Goal: Browse casually: Explore the website without a specific task or goal

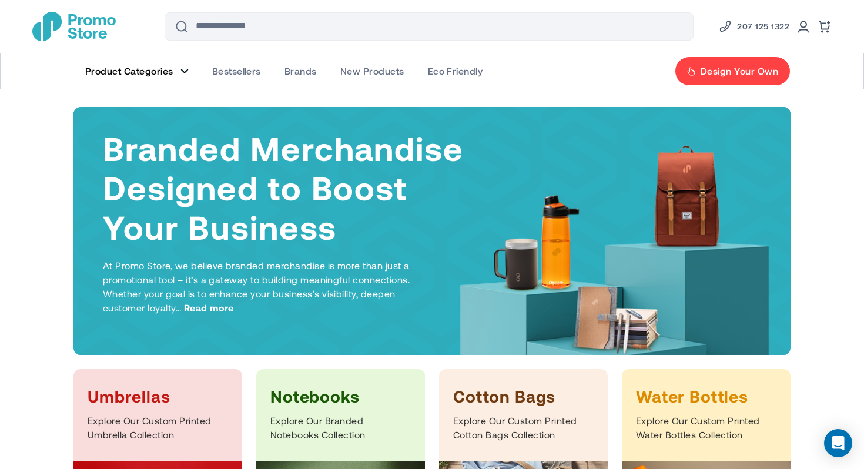
click at [186, 76] on link "Product Categories" at bounding box center [136, 70] width 127 height 35
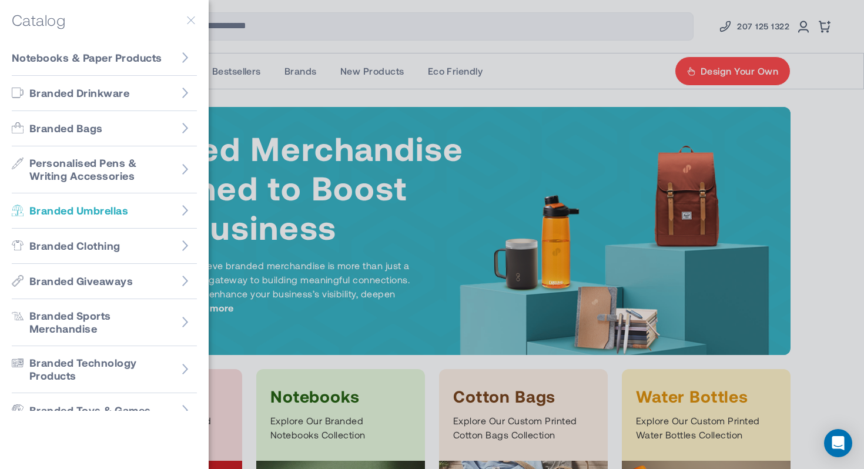
scroll to position [135, 0]
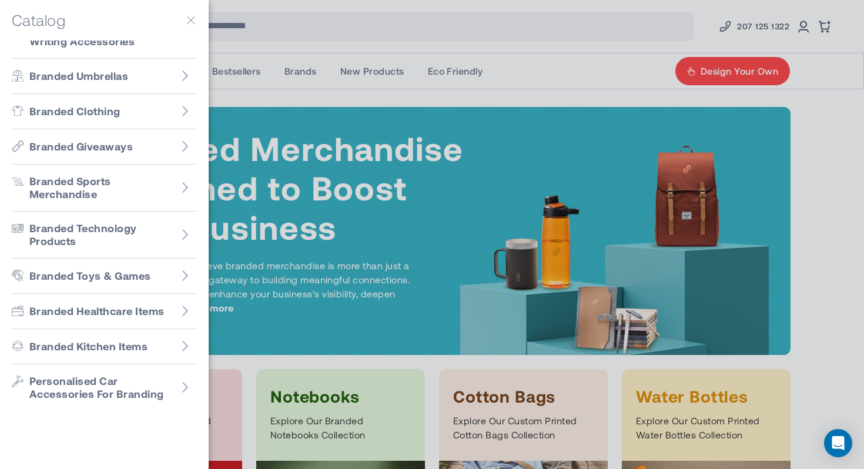
click at [189, 24] on button "button" at bounding box center [191, 20] width 12 height 12
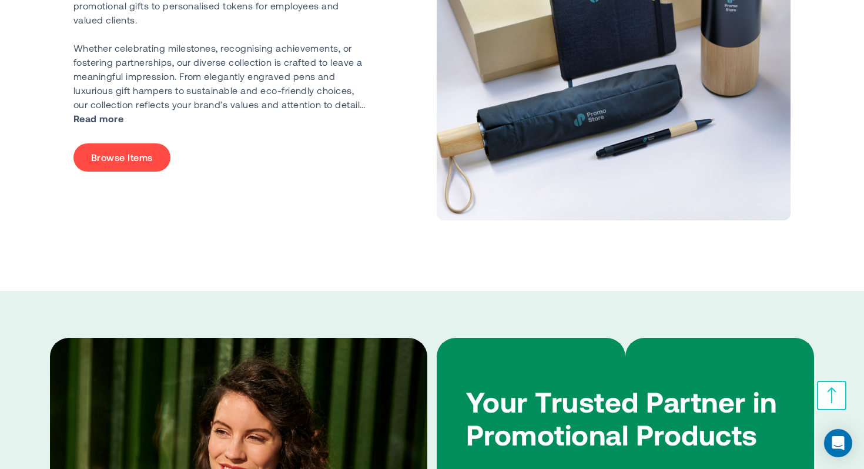
scroll to position [2584, 0]
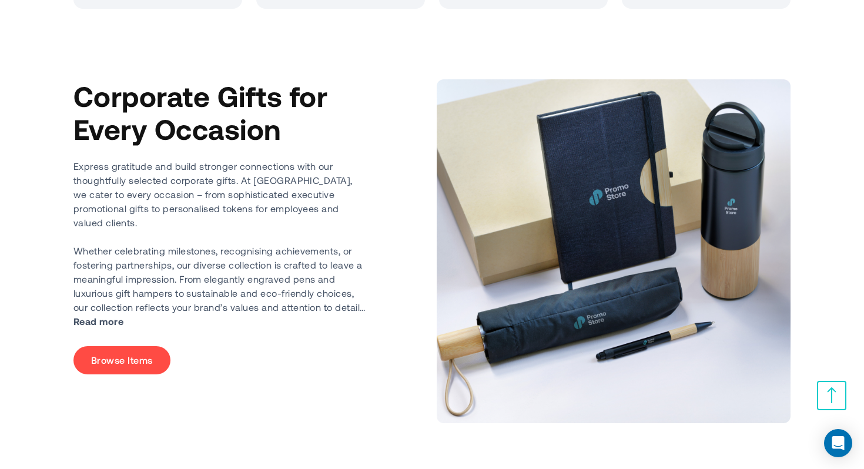
click at [133, 357] on link "Browse Items" at bounding box center [121, 360] width 97 height 28
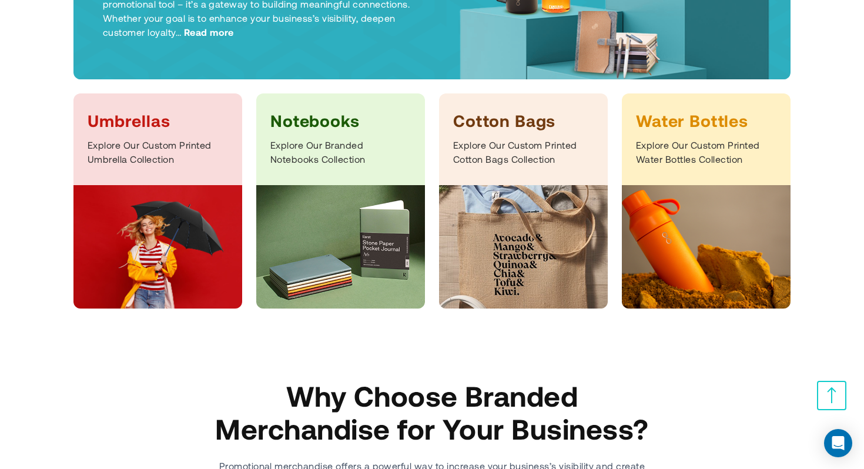
scroll to position [275, 0]
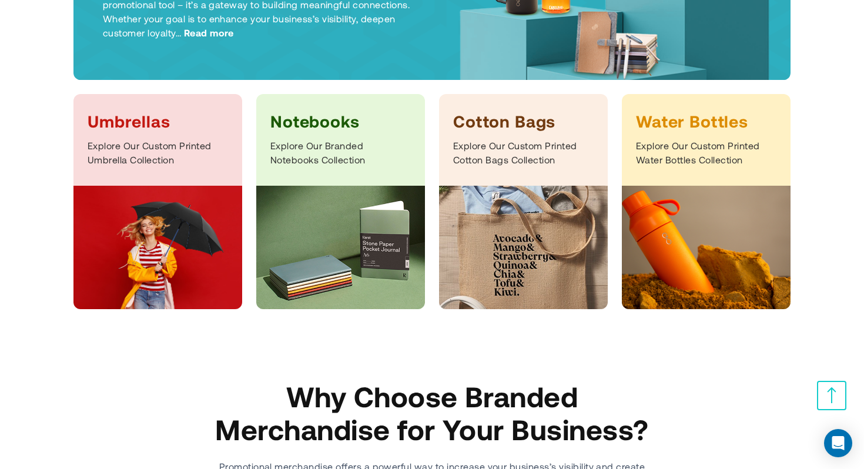
click at [342, 206] on img at bounding box center [340, 247] width 169 height 123
